Goal: Find specific page/section: Find specific page/section

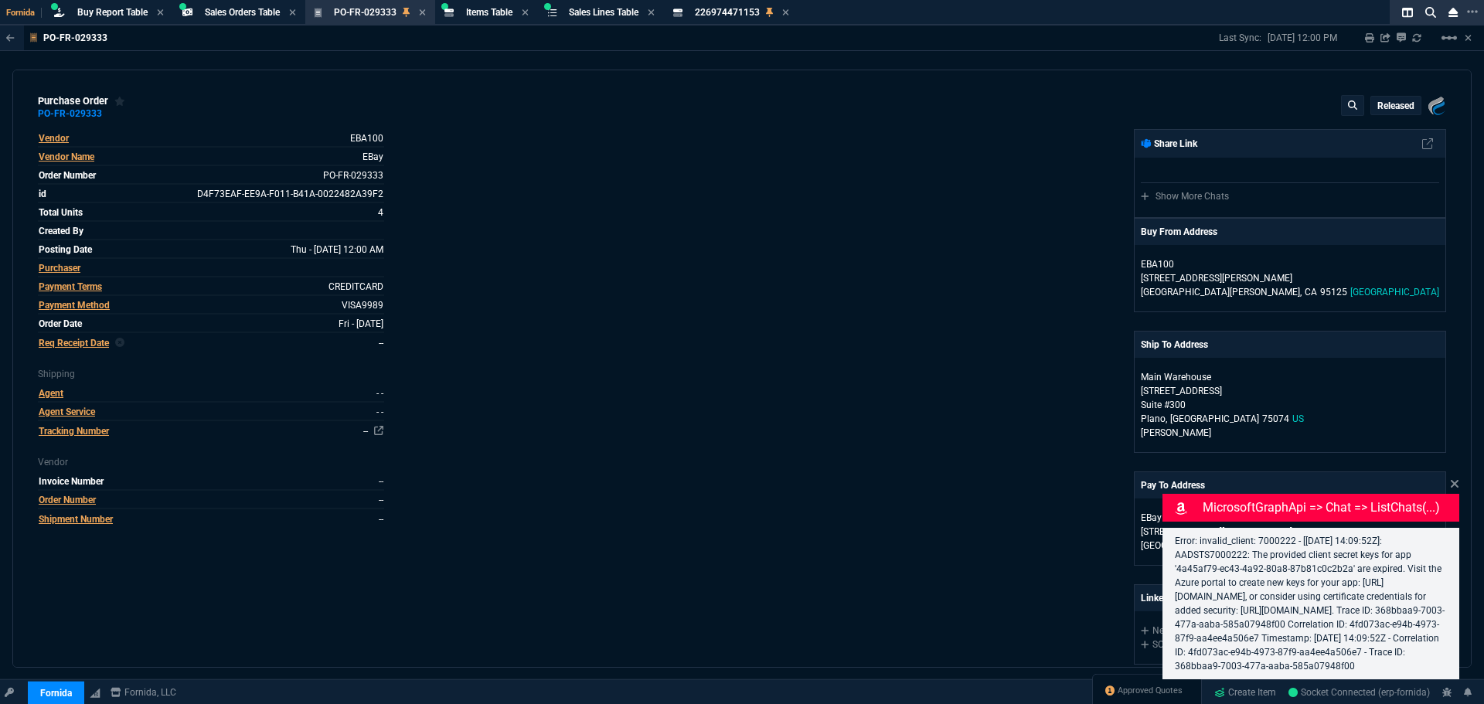
select select "9: OCAM"
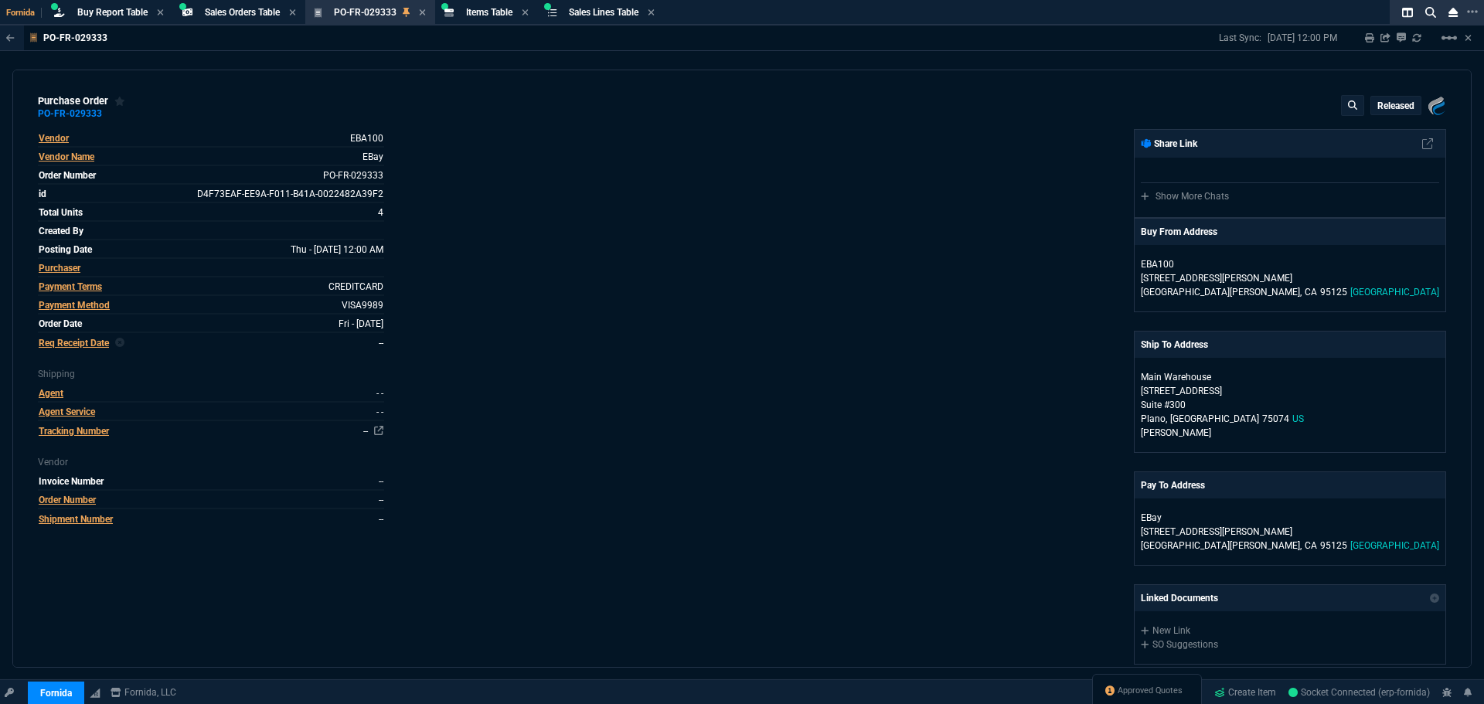
click at [796, 166] on div "Fornida, LLC [STREET_ADDRESS] Share Link Show More Chats Buy From Address EBA10…" at bounding box center [1094, 480] width 704 height 702
click at [768, 233] on div "Fornida, LLC [STREET_ADDRESS] Share Link Show More Chats Buy From Address EBA10…" at bounding box center [1094, 480] width 704 height 702
click at [721, 185] on div "Vendor EBA100 Vendor Name EBay Order Number PO-FR-029333 id D4F73EAF-EE9A-F011-…" at bounding box center [390, 480] width 704 height 702
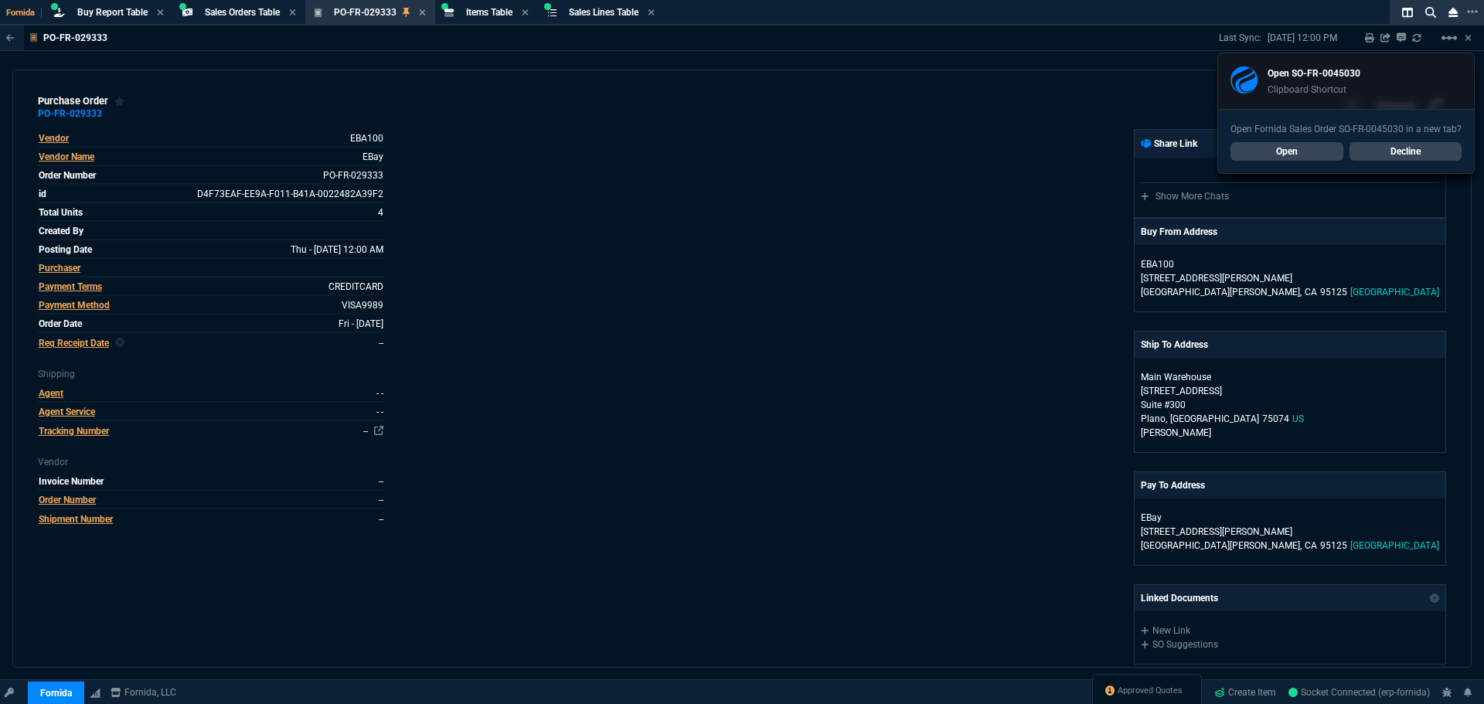
click at [682, 277] on div "Vendor EBA100 Vendor Name EBay Order Number PO-FR-029333 id D4F73EAF-EE9A-F011-…" at bounding box center [390, 480] width 704 height 702
click at [1284, 153] on link "Open" at bounding box center [1286, 151] width 113 height 19
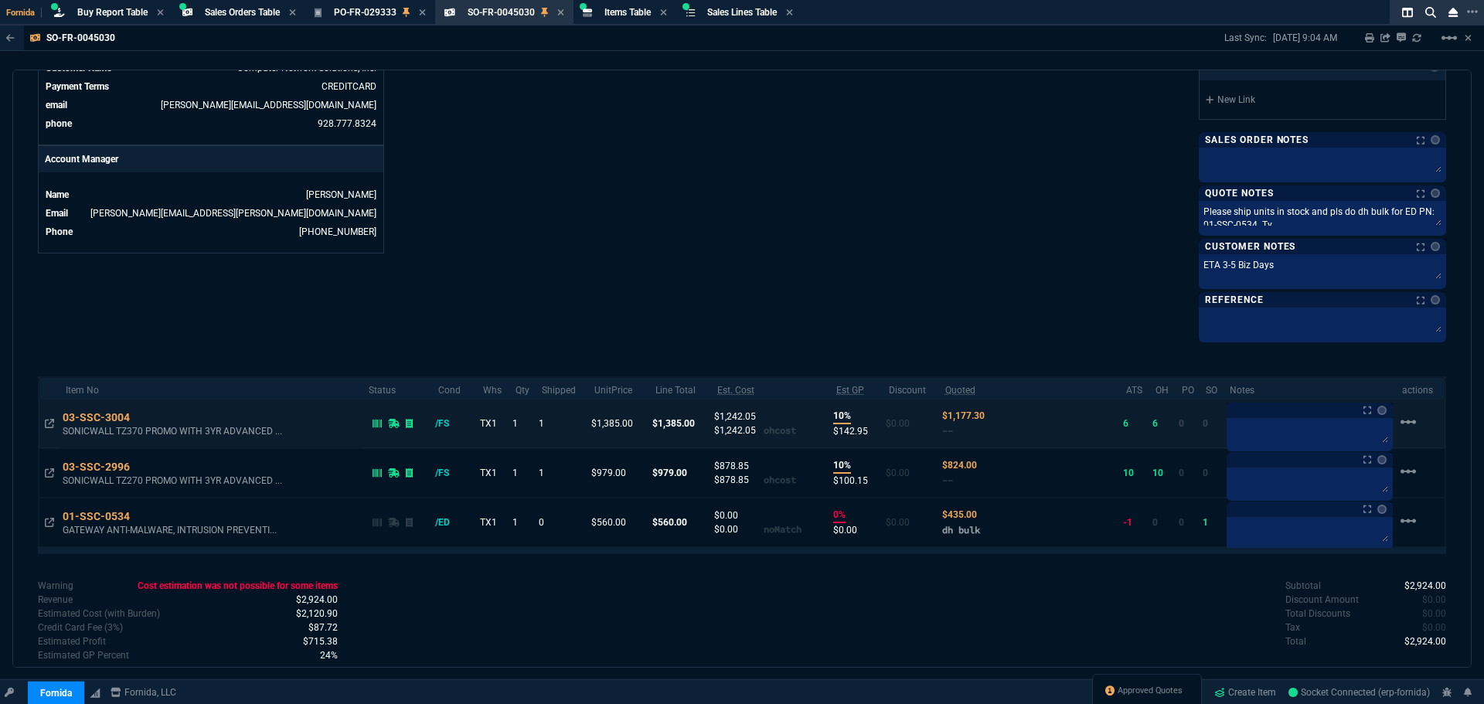
scroll to position [701, 0]
